Goal: Find specific page/section: Find specific page/section

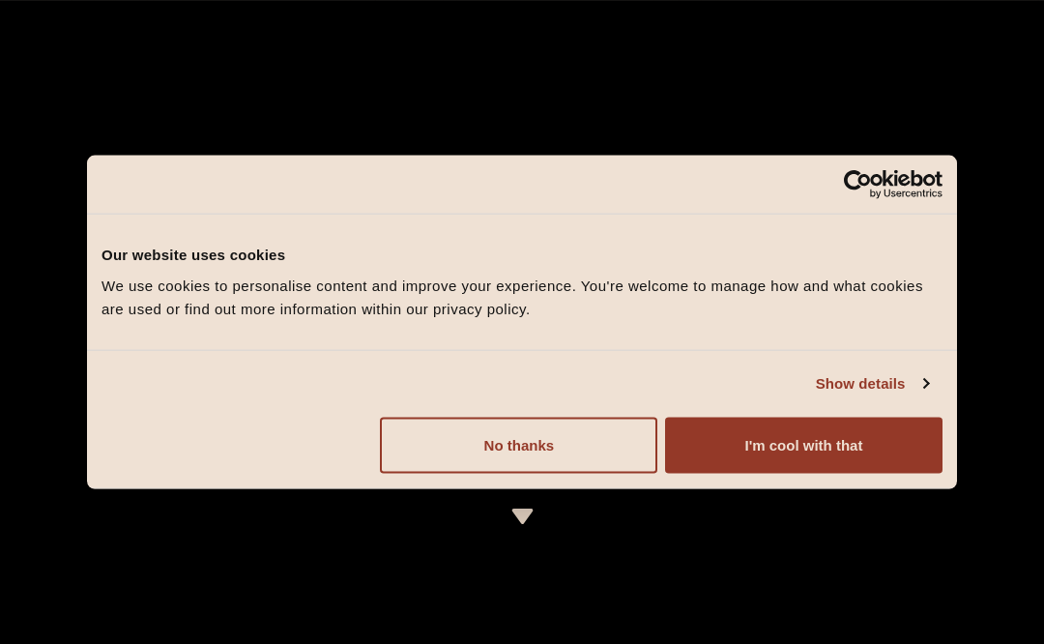
click at [795, 447] on button "I'm cool with that" at bounding box center [803, 445] width 277 height 56
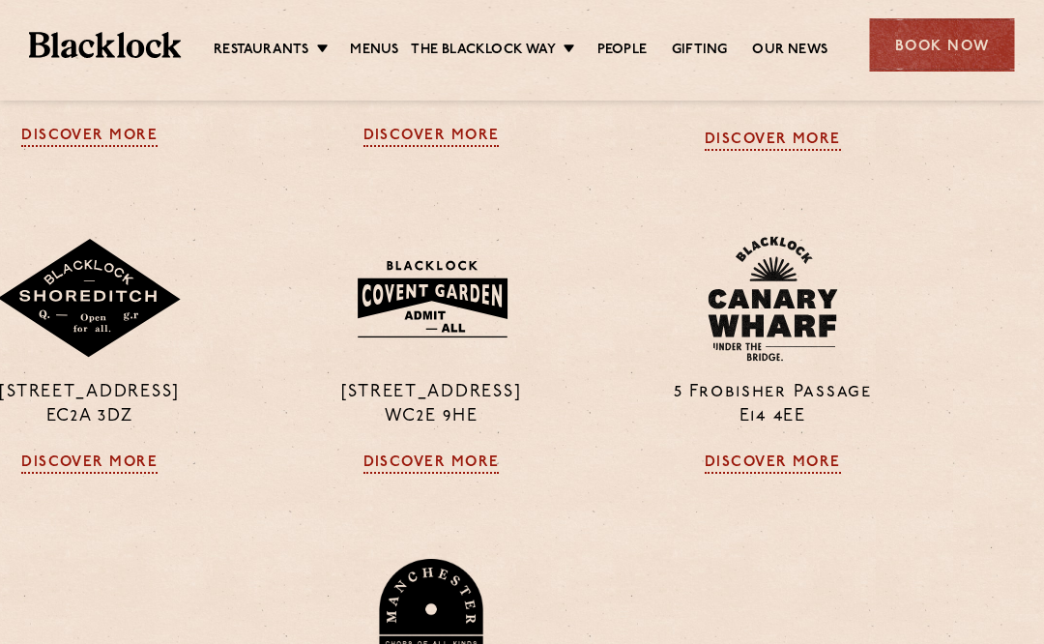
scroll to position [1519, 91]
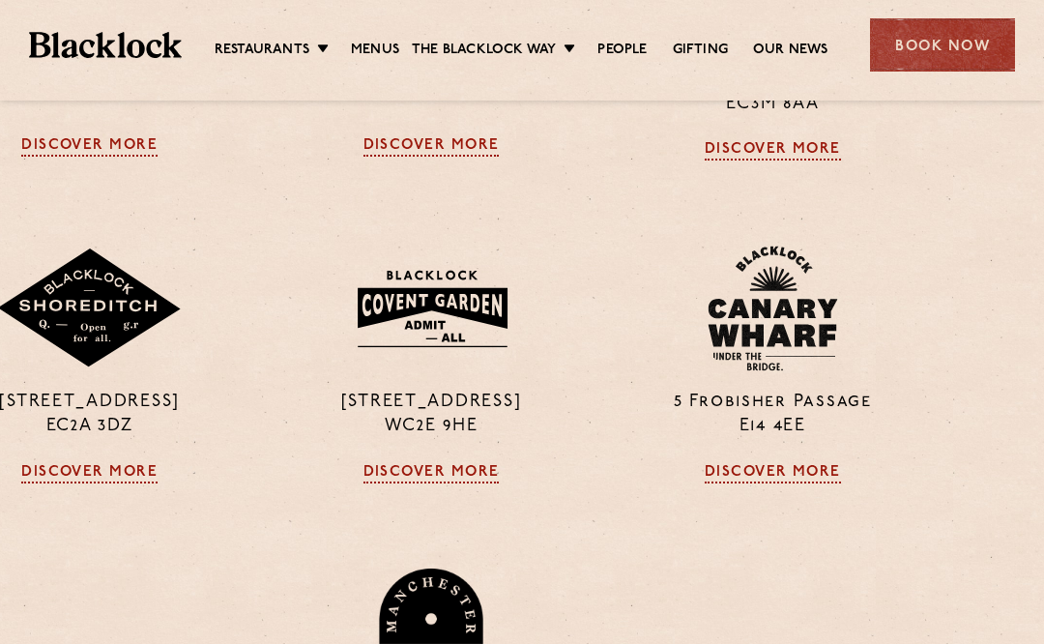
click at [383, 42] on link "Menus" at bounding box center [375, 50] width 48 height 19
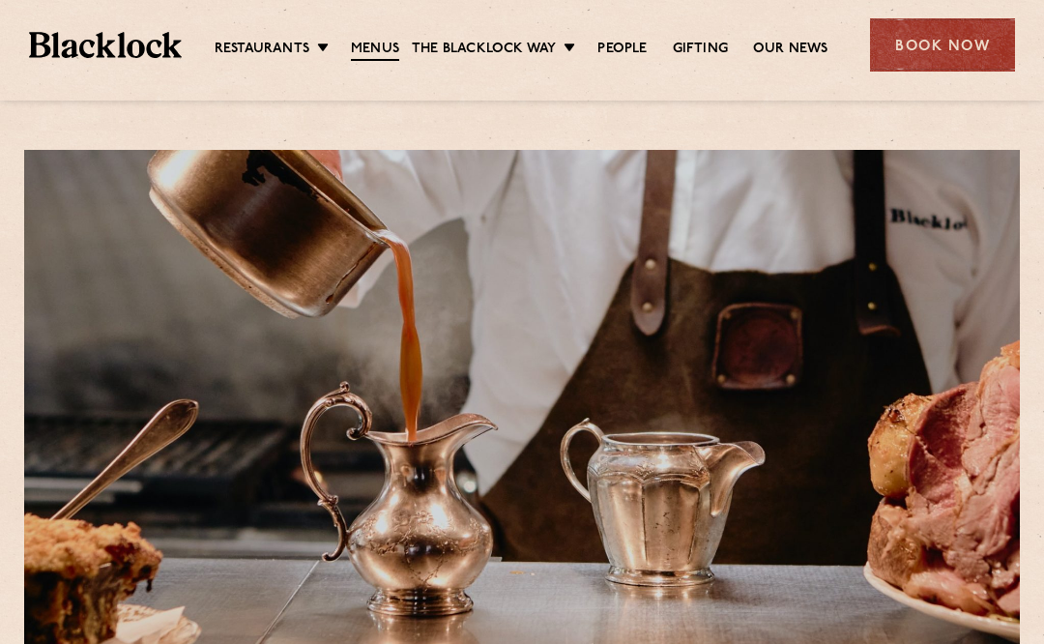
click at [0, 0] on link "Butcher Price [DATE]" at bounding box center [0, 0] width 0 height 0
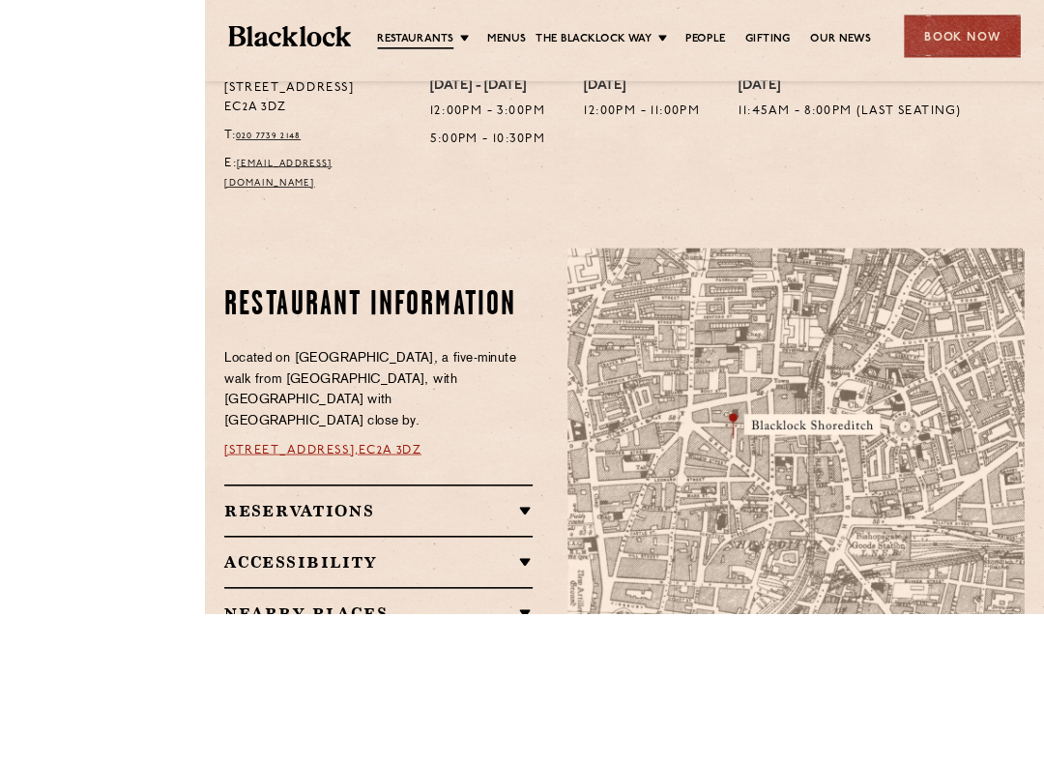
scroll to position [1103, 0]
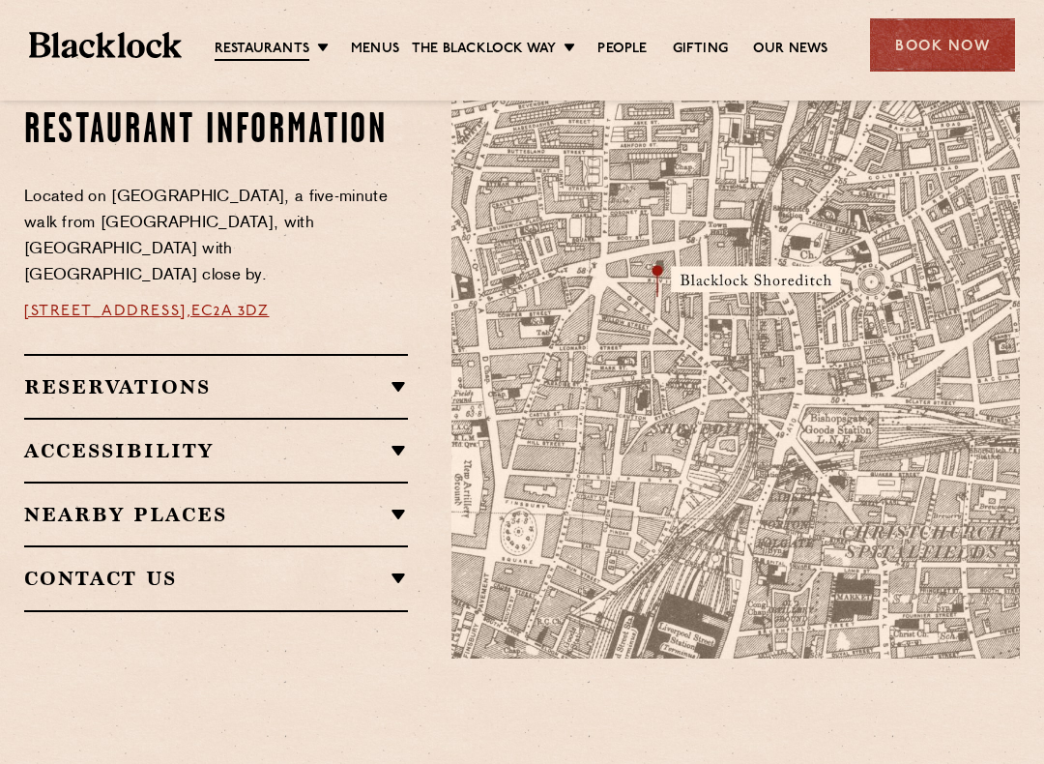
click at [696, 399] on img at bounding box center [736, 359] width 568 height 598
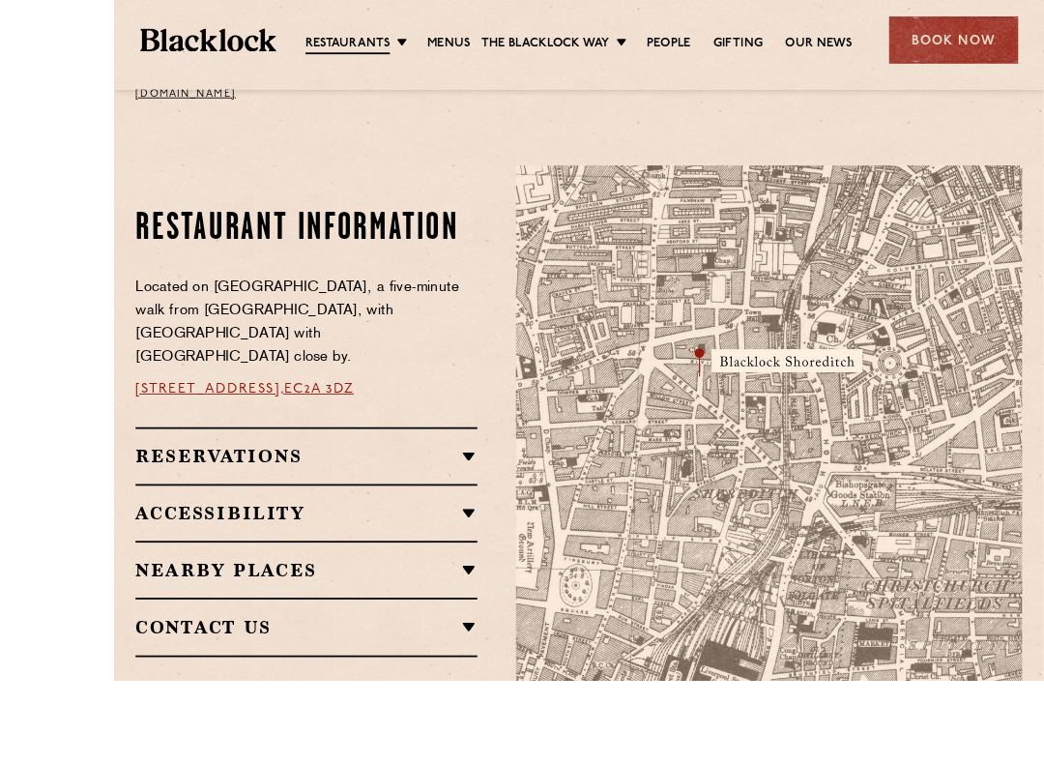
scroll to position [1097, 0]
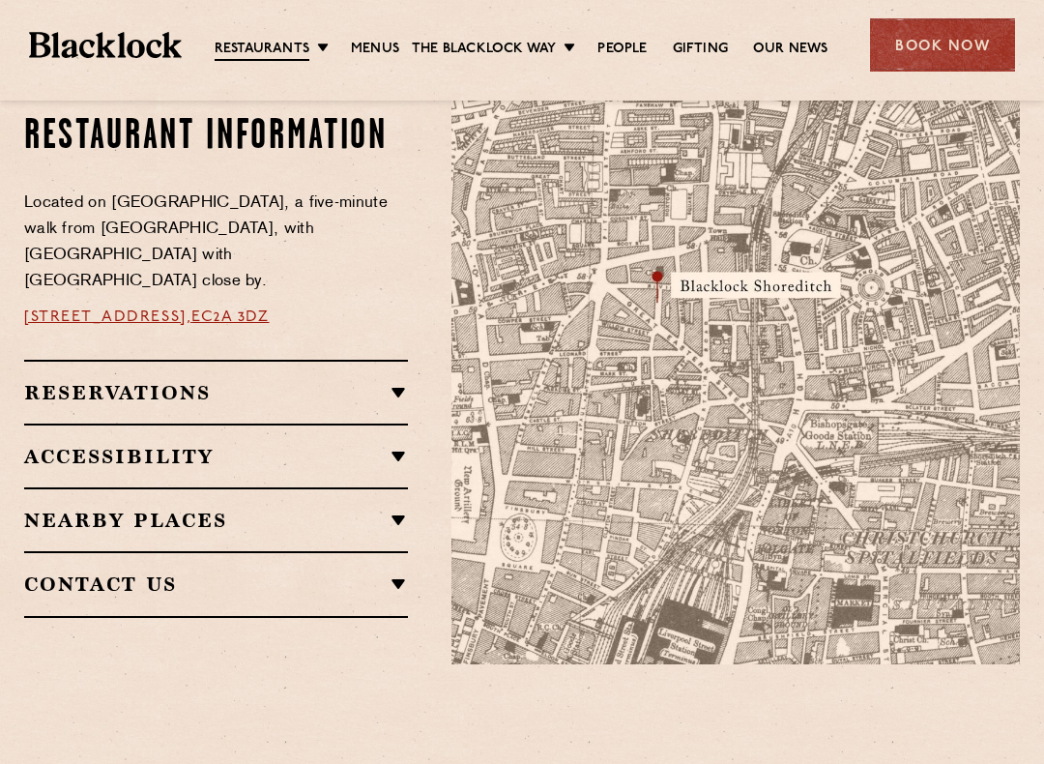
click at [267, 309] on link "EC2A 3DZ" at bounding box center [229, 316] width 77 height 15
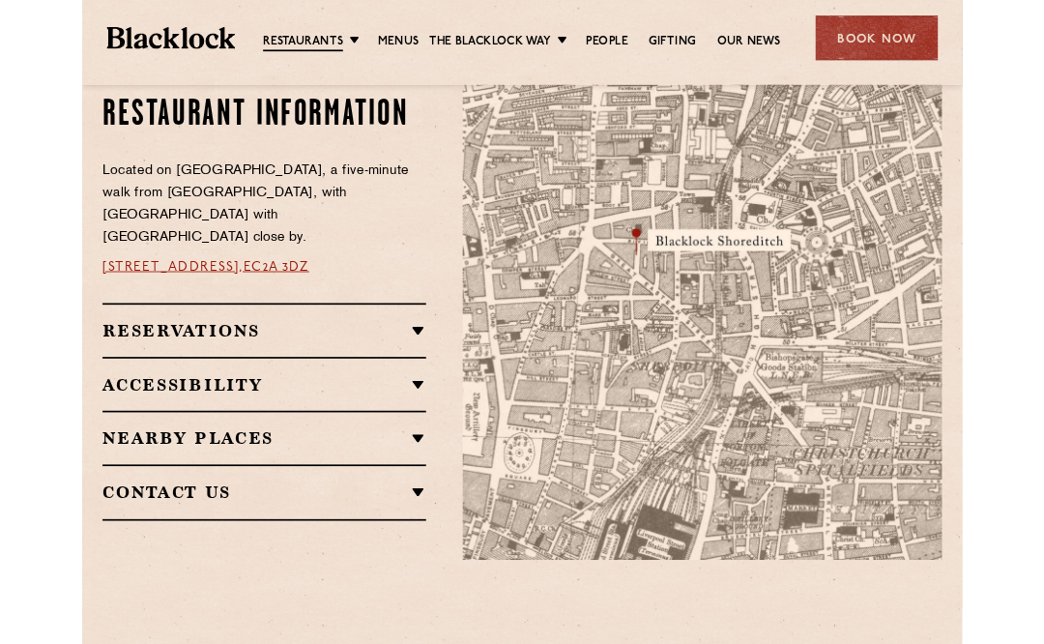
scroll to position [1163, 0]
